Goal: Task Accomplishment & Management: Manage account settings

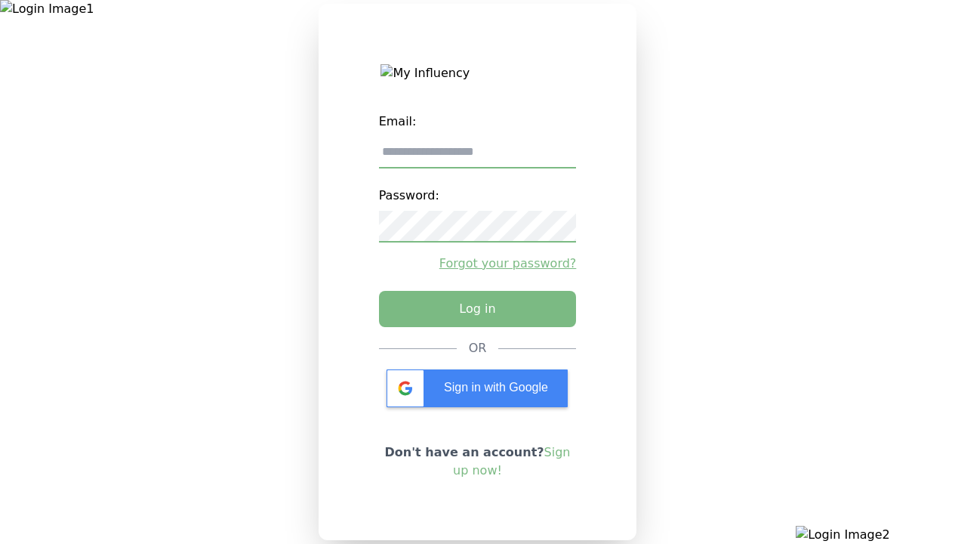
click at [477, 158] on input "email" at bounding box center [478, 153] width 198 height 32
type input "**********"
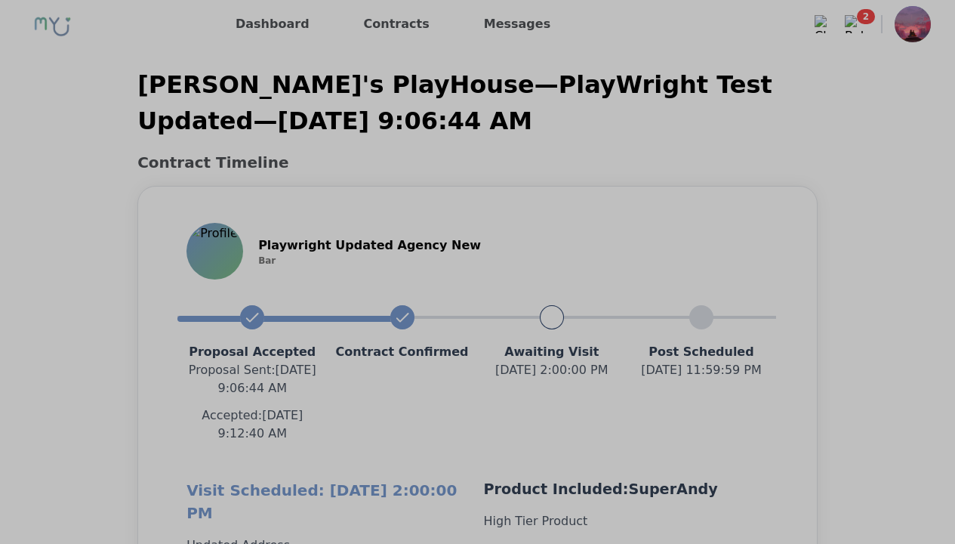
scroll to position [1326, 0]
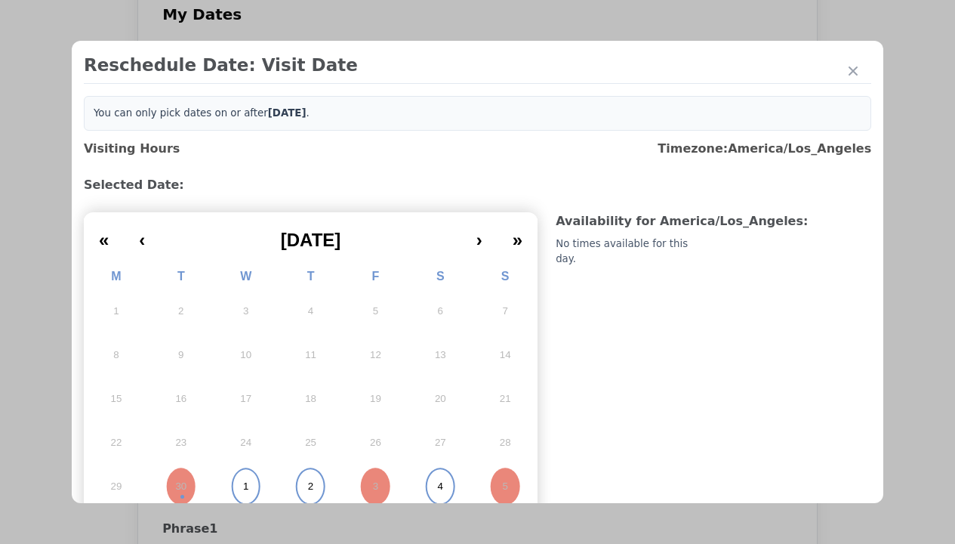
click at [244, 481] on abbr "1" at bounding box center [245, 486] width 5 height 14
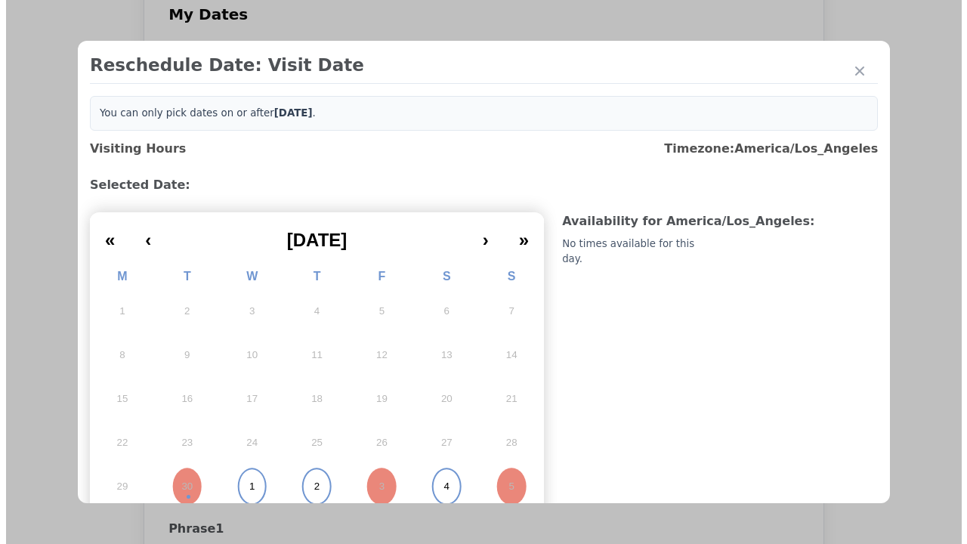
scroll to position [5, 0]
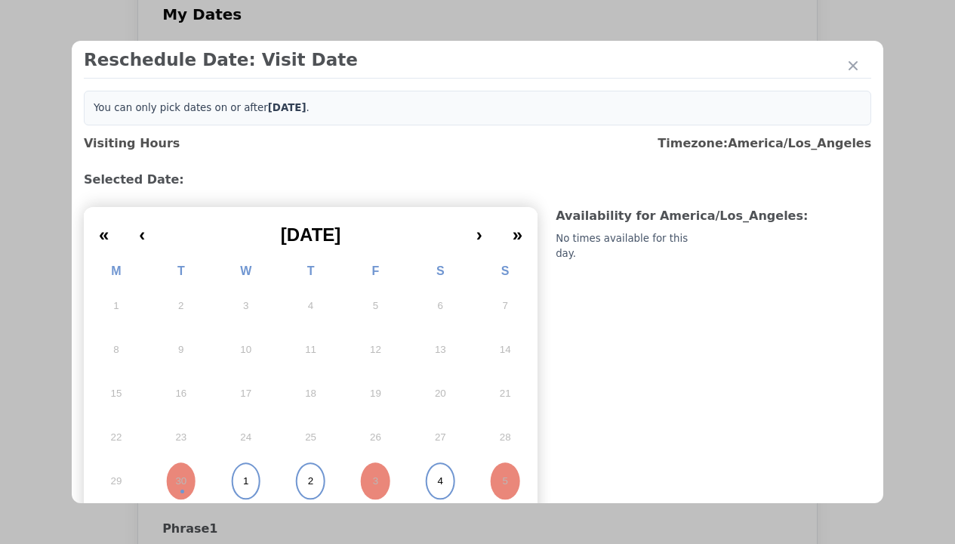
click at [239, 355] on div "Update Submission Date" at bounding box center [239, 362] width 125 height 15
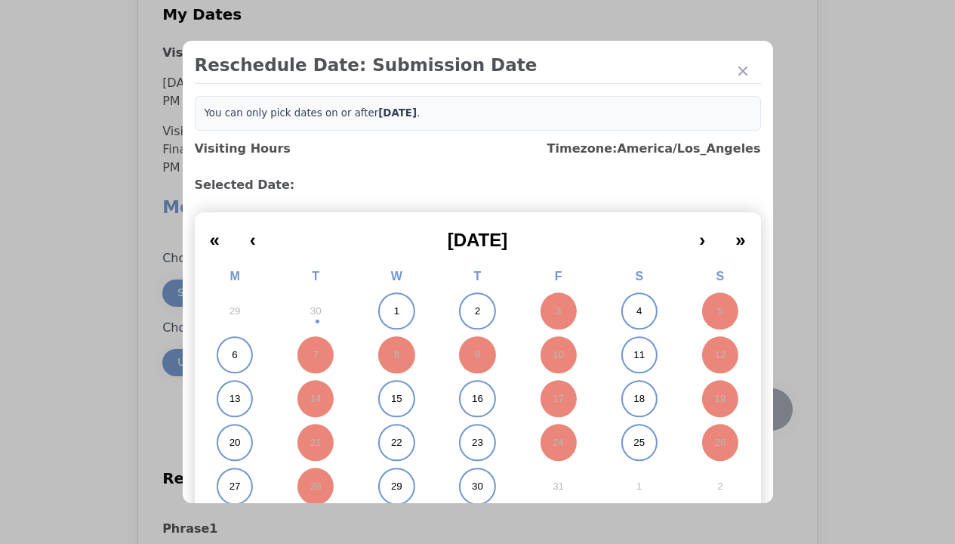
click at [394, 311] on abbr "1" at bounding box center [396, 311] width 5 height 14
click at [740, 394] on div "Submit Date Change" at bounding box center [740, 409] width 75 height 30
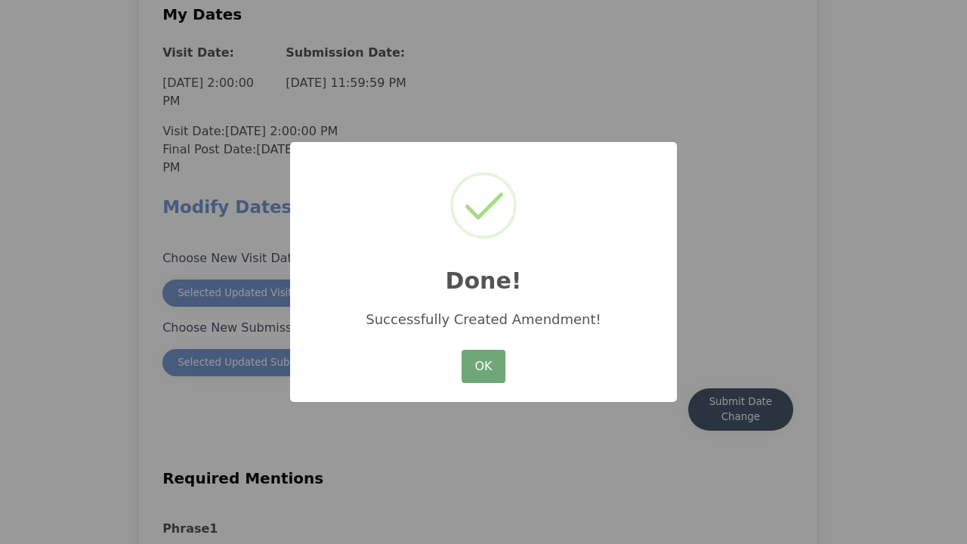
click at [483, 367] on button "OK" at bounding box center [483, 366] width 44 height 33
